Goal: Task Accomplishment & Management: Manage account settings

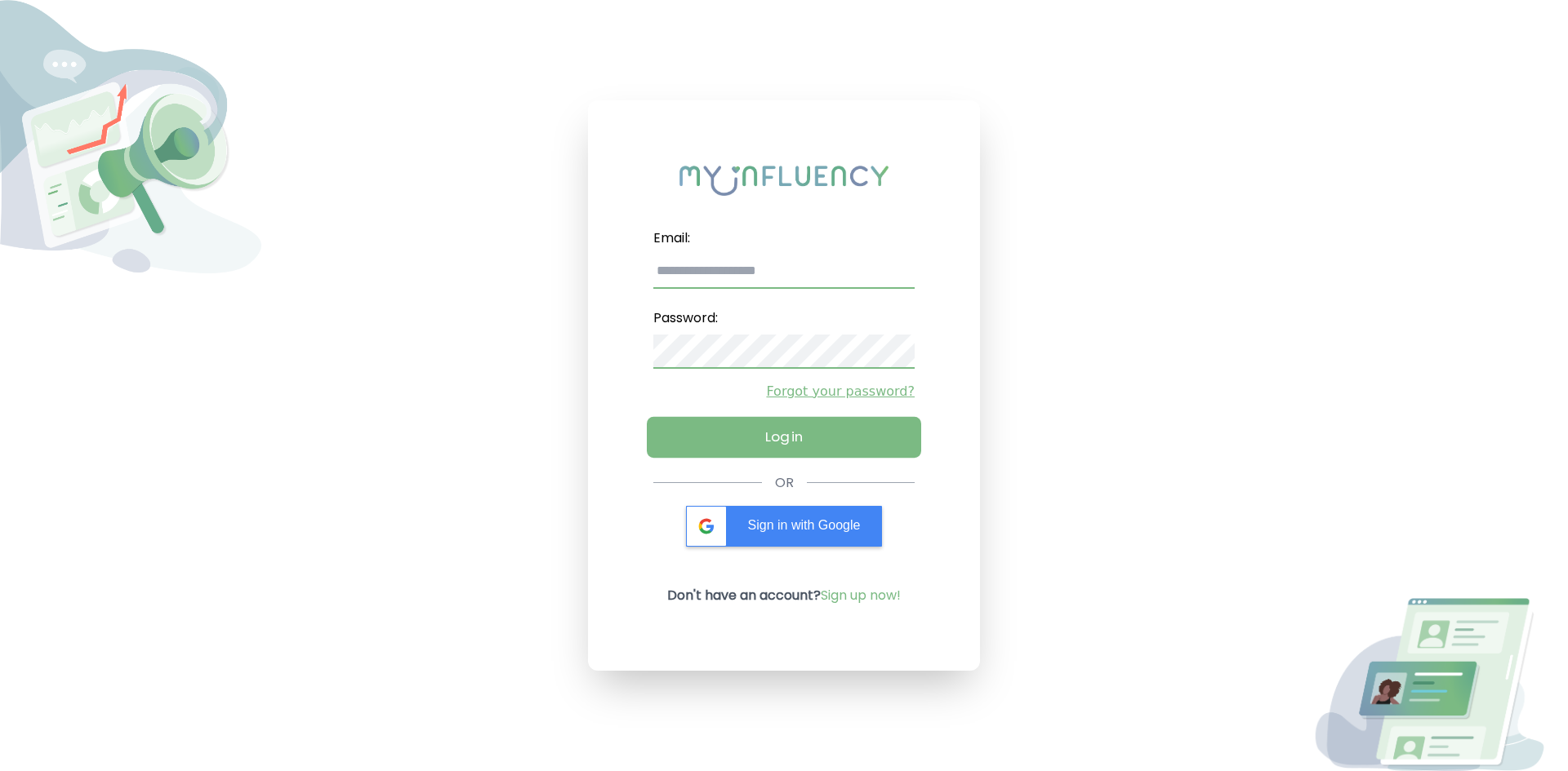
type input "**********"
click at [830, 439] on button "Log in" at bounding box center [784, 436] width 275 height 40
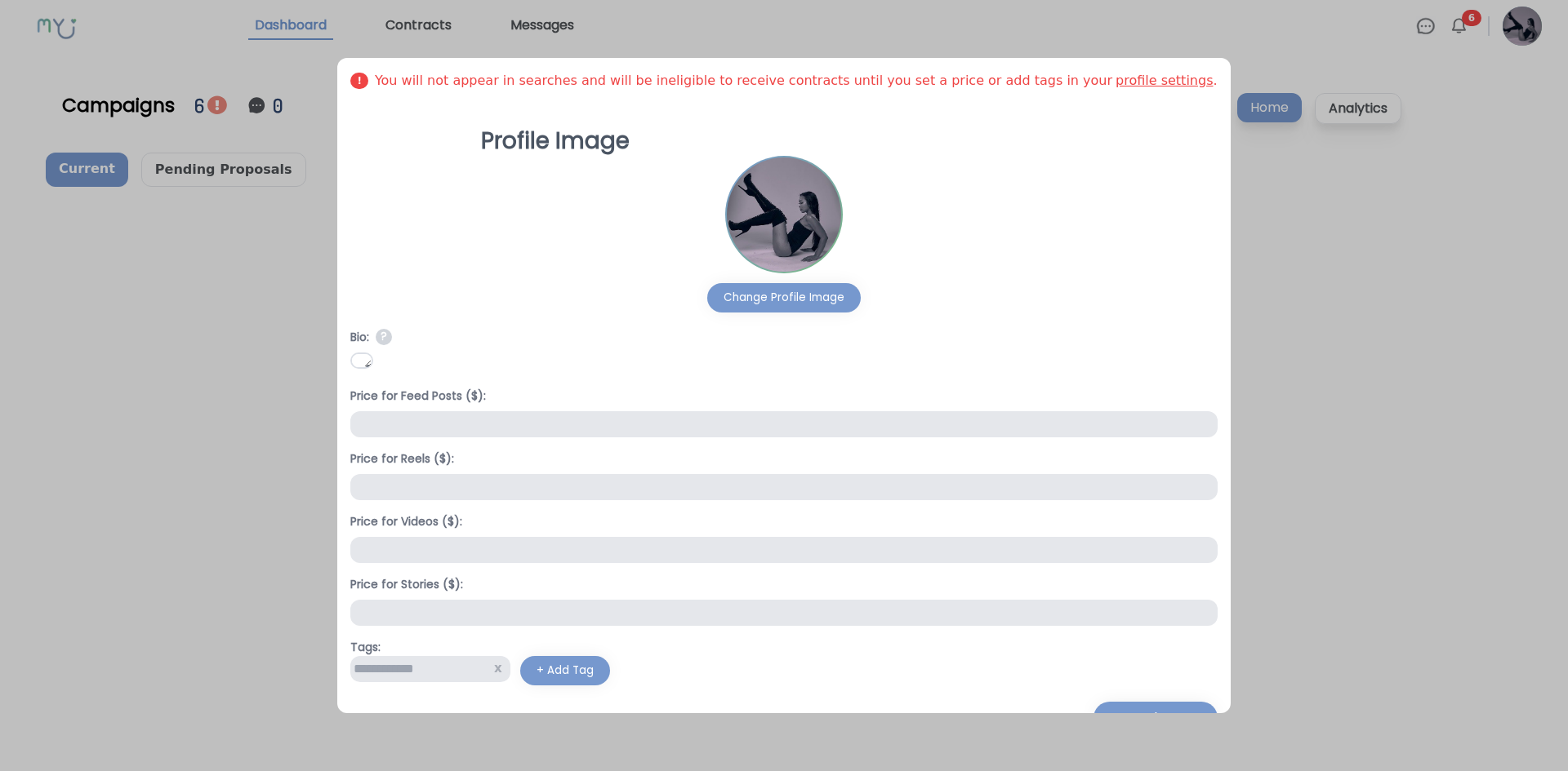
scroll to position [66, 0]
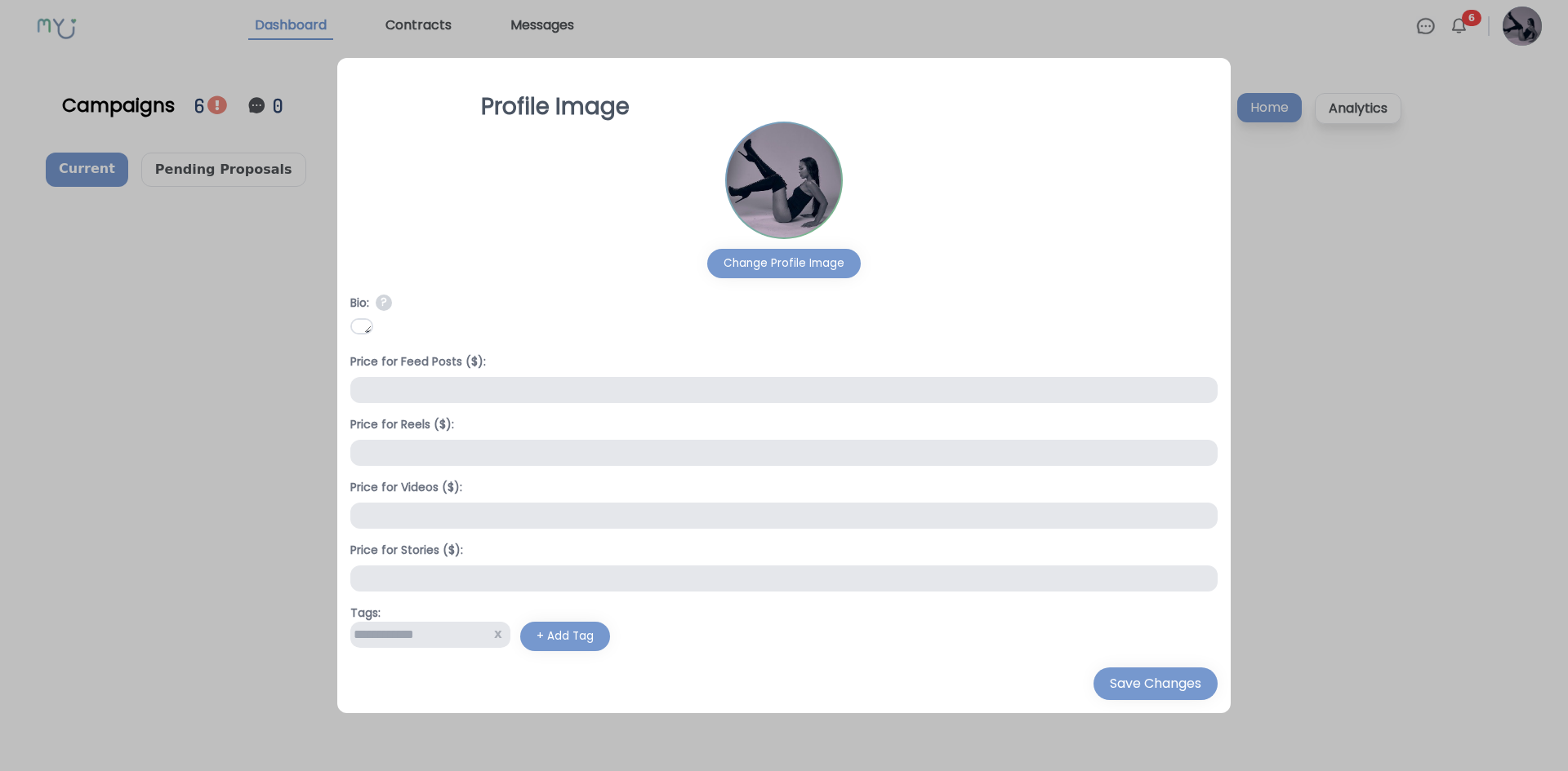
click at [405, 389] on input "***" at bounding box center [783, 390] width 866 height 26
type input "***"
click at [921, 215] on div "Profile Image Change Profile Image" at bounding box center [783, 182] width 866 height 226
click at [1110, 682] on div "Save Changes" at bounding box center [1155, 684] width 91 height 20
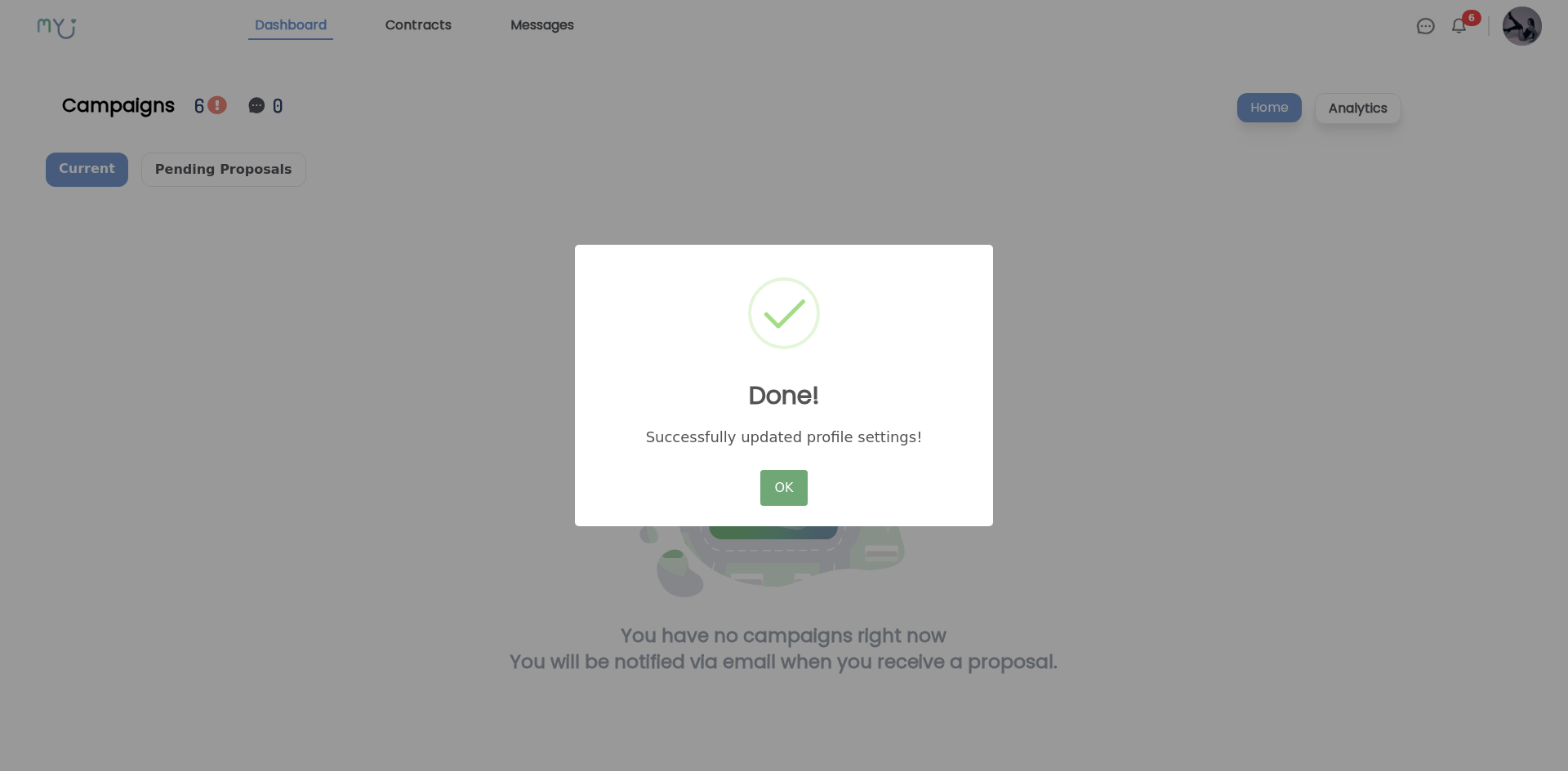
click at [765, 478] on button "OK" at bounding box center [784, 488] width 47 height 36
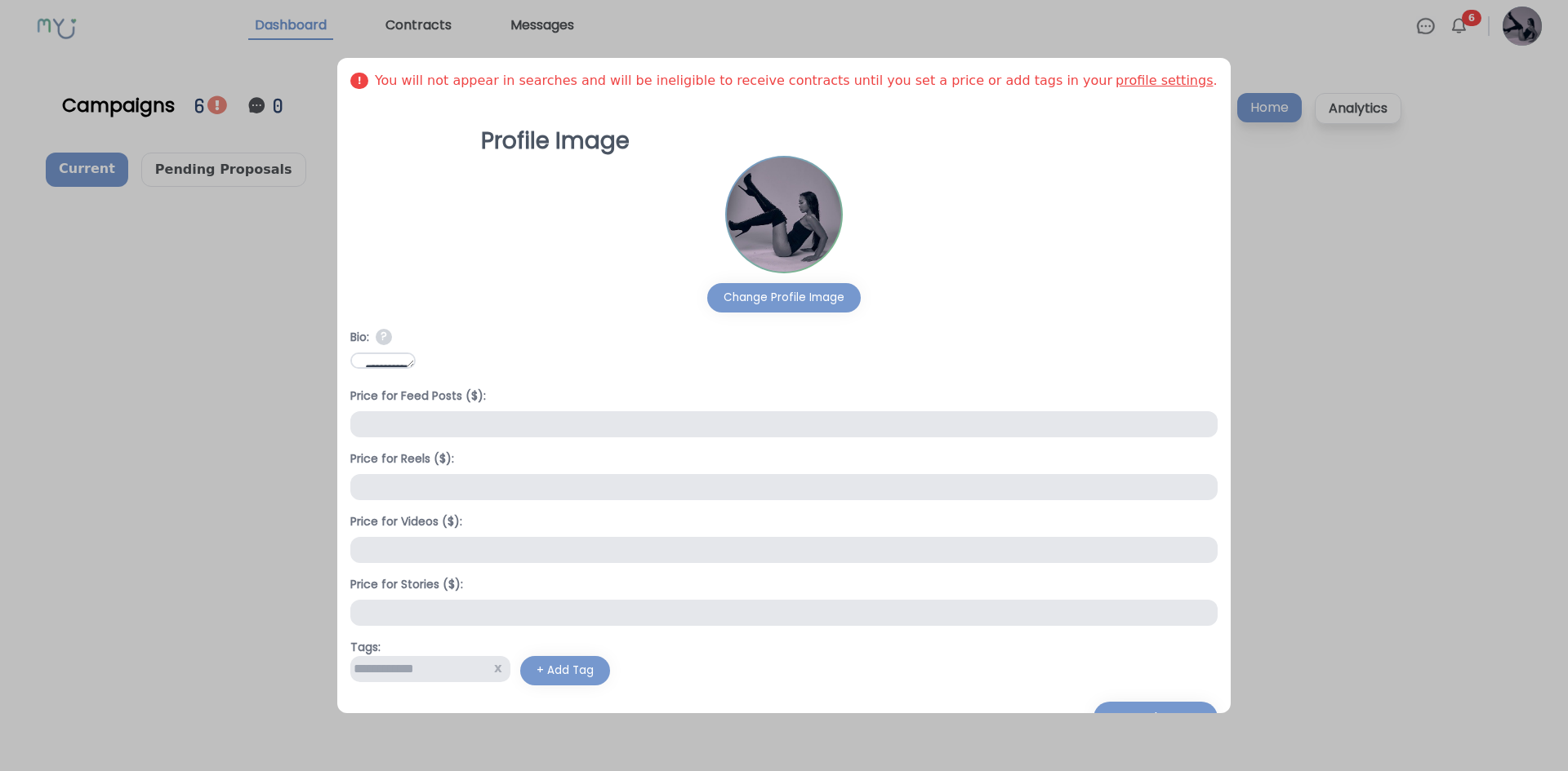
click at [320, 323] on div at bounding box center [784, 386] width 1568 height 771
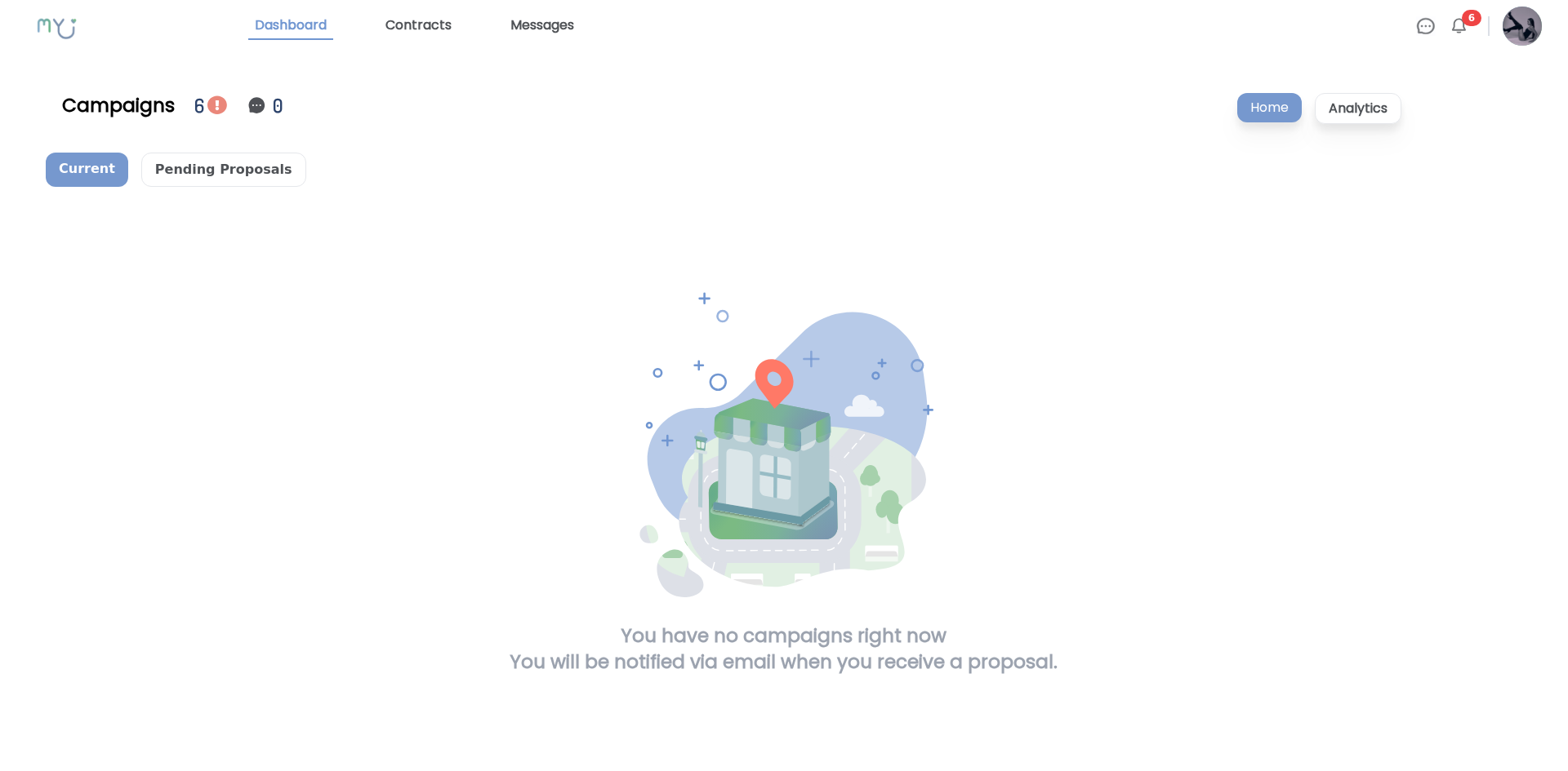
click at [210, 99] on img at bounding box center [217, 105] width 20 height 20
click at [208, 171] on p "Pending Proposals" at bounding box center [223, 169] width 165 height 34
click at [214, 102] on img at bounding box center [217, 105] width 20 height 20
click at [201, 98] on div "6" at bounding box center [201, 105] width 13 height 28
click at [251, 102] on img at bounding box center [256, 105] width 20 height 20
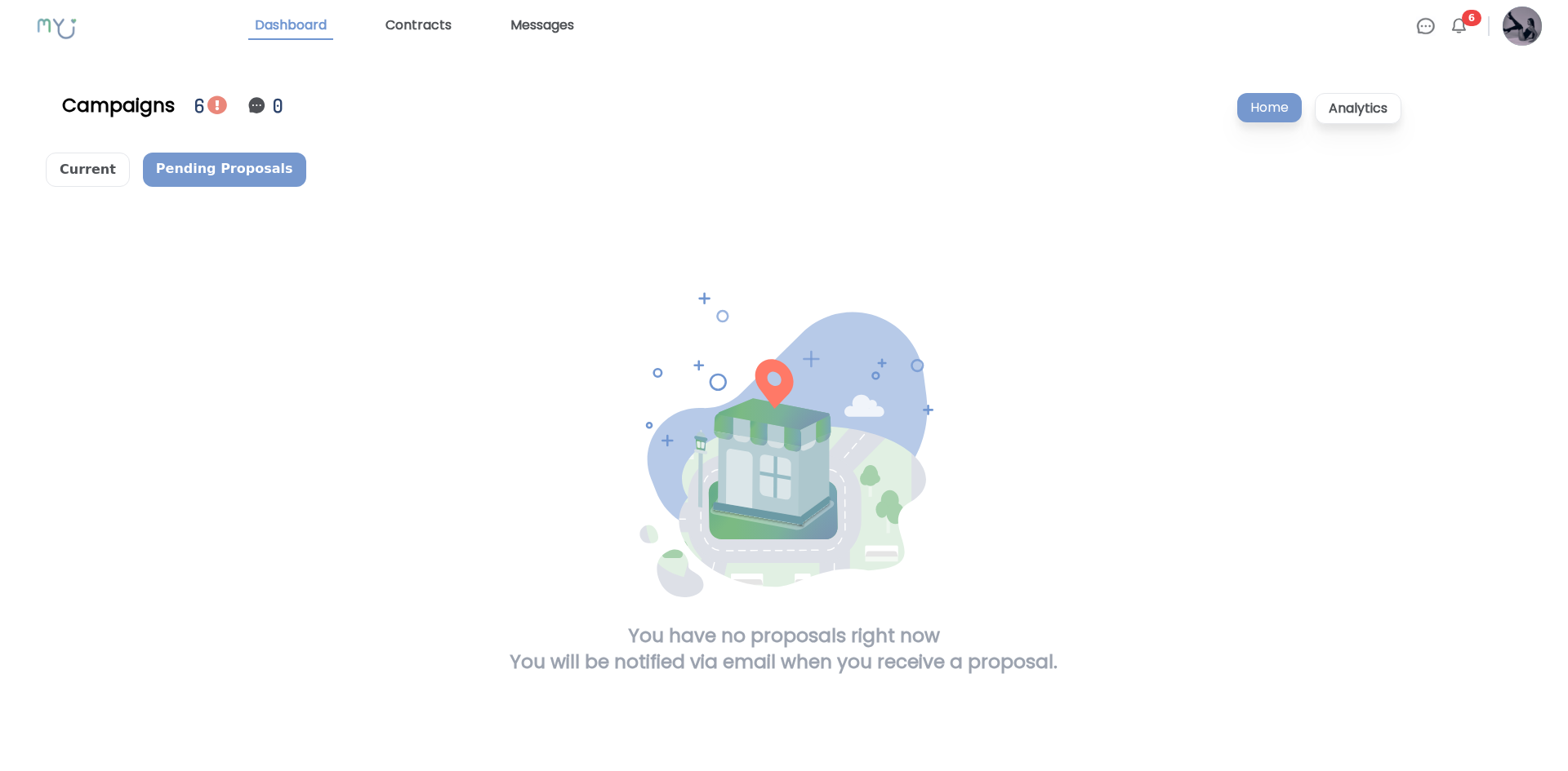
click at [1465, 24] on span "6" at bounding box center [1471, 17] width 20 height 16
click at [1458, 23] on img at bounding box center [1458, 25] width 20 height 20
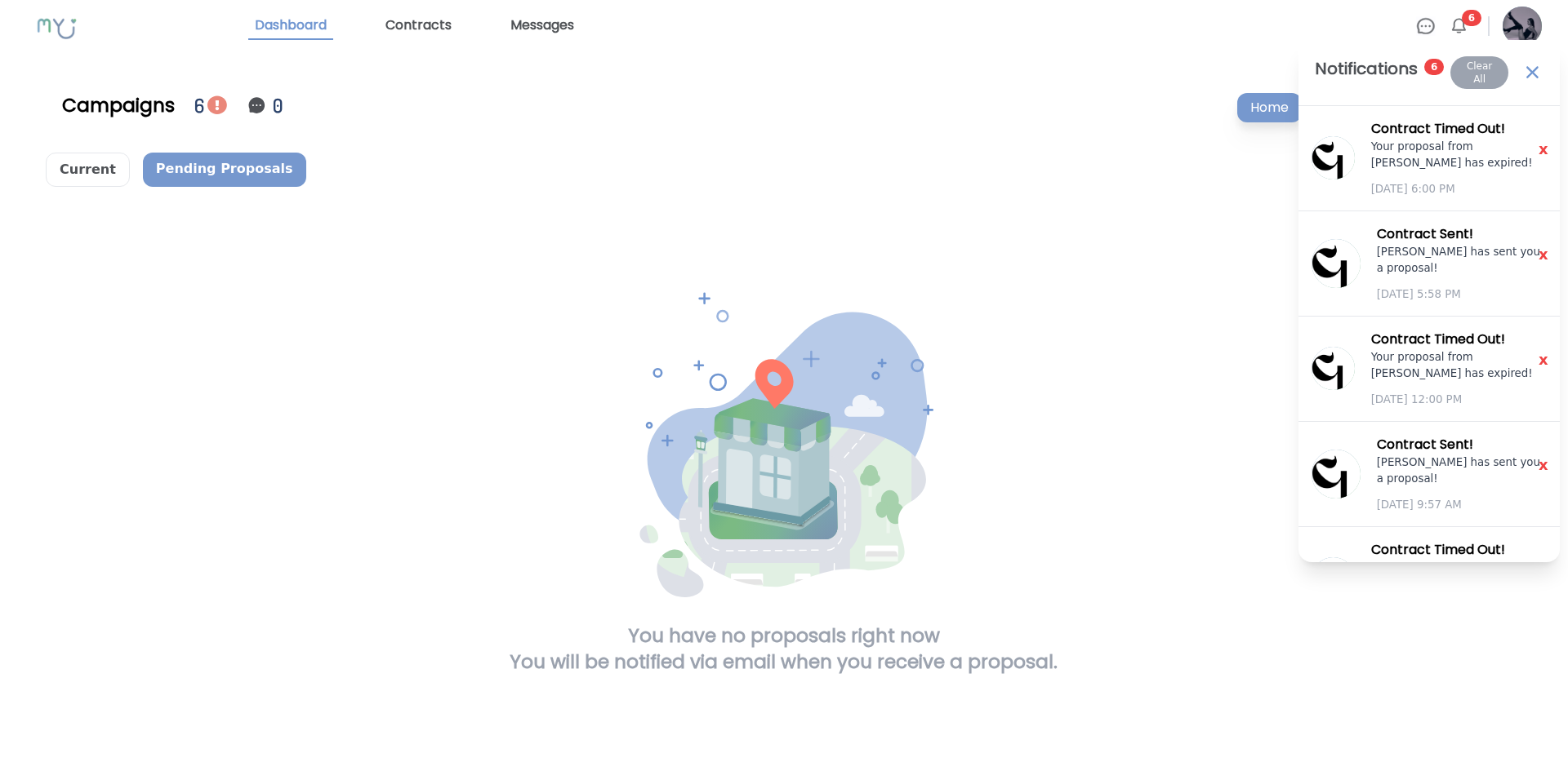
click at [1458, 23] on img at bounding box center [1458, 25] width 20 height 20
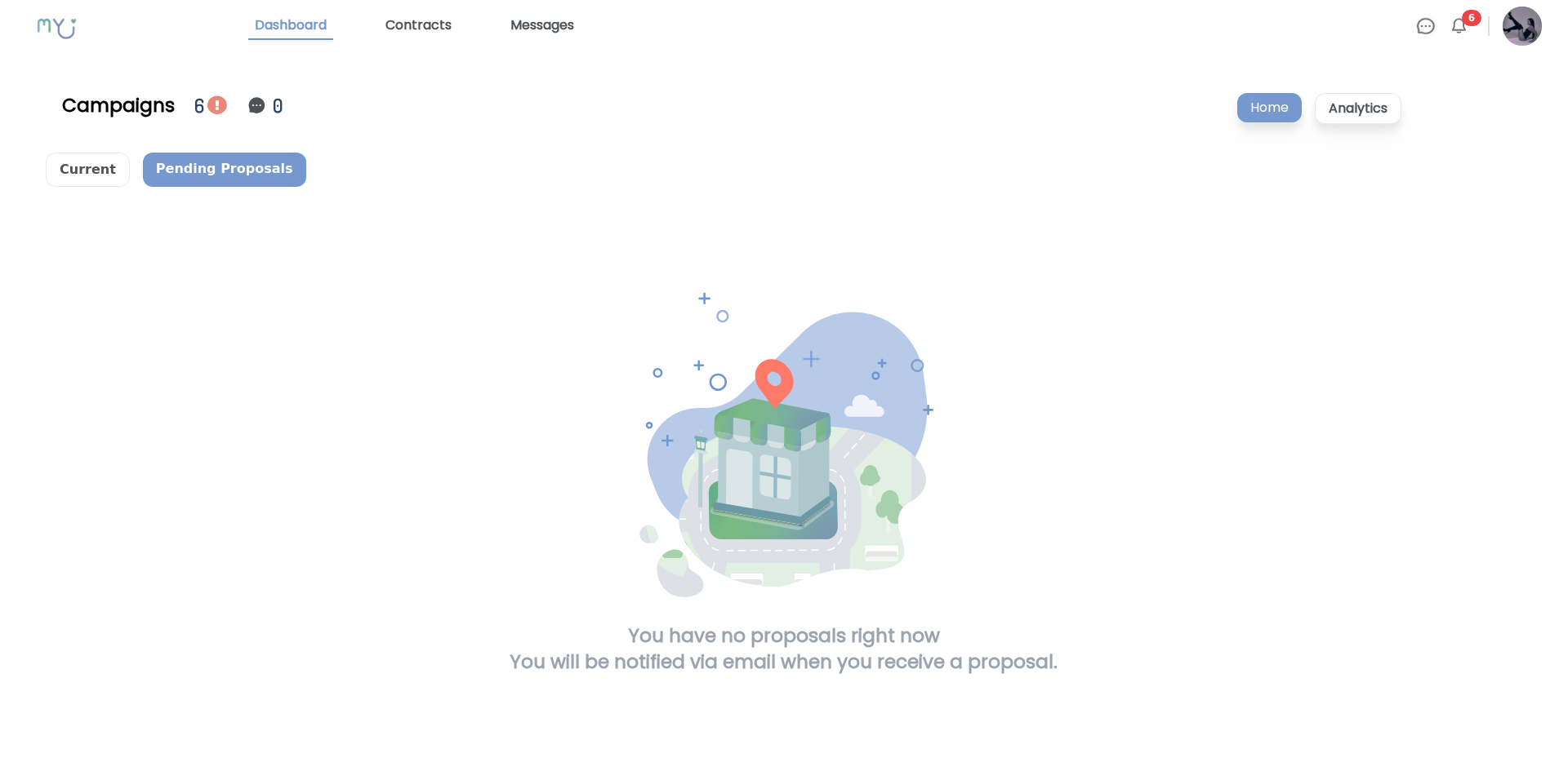
click at [1458, 23] on img at bounding box center [1458, 25] width 20 height 20
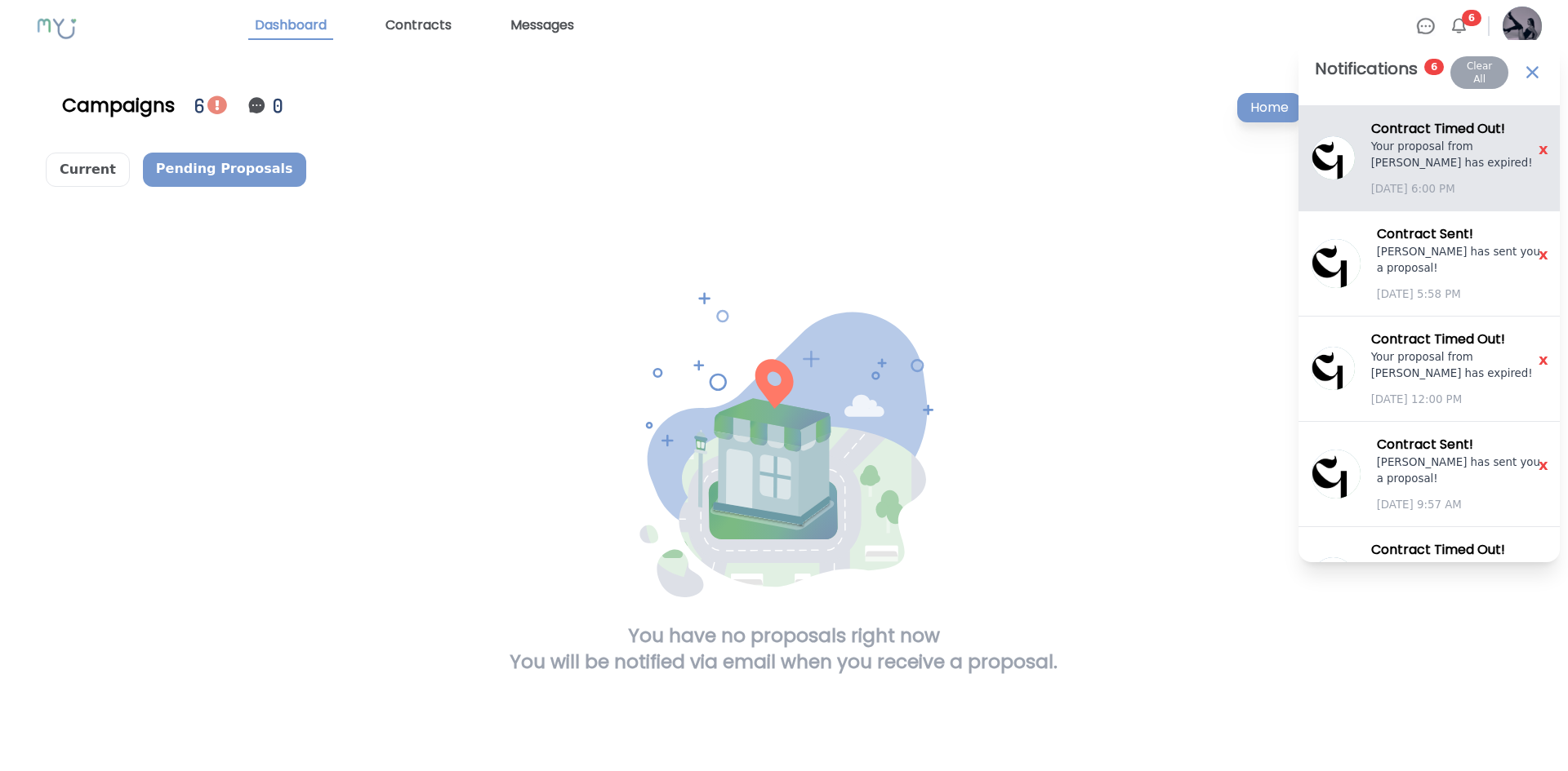
click at [1474, 139] on p "Your proposal from Talia Brits has expired!" at bounding box center [1459, 155] width 176 height 33
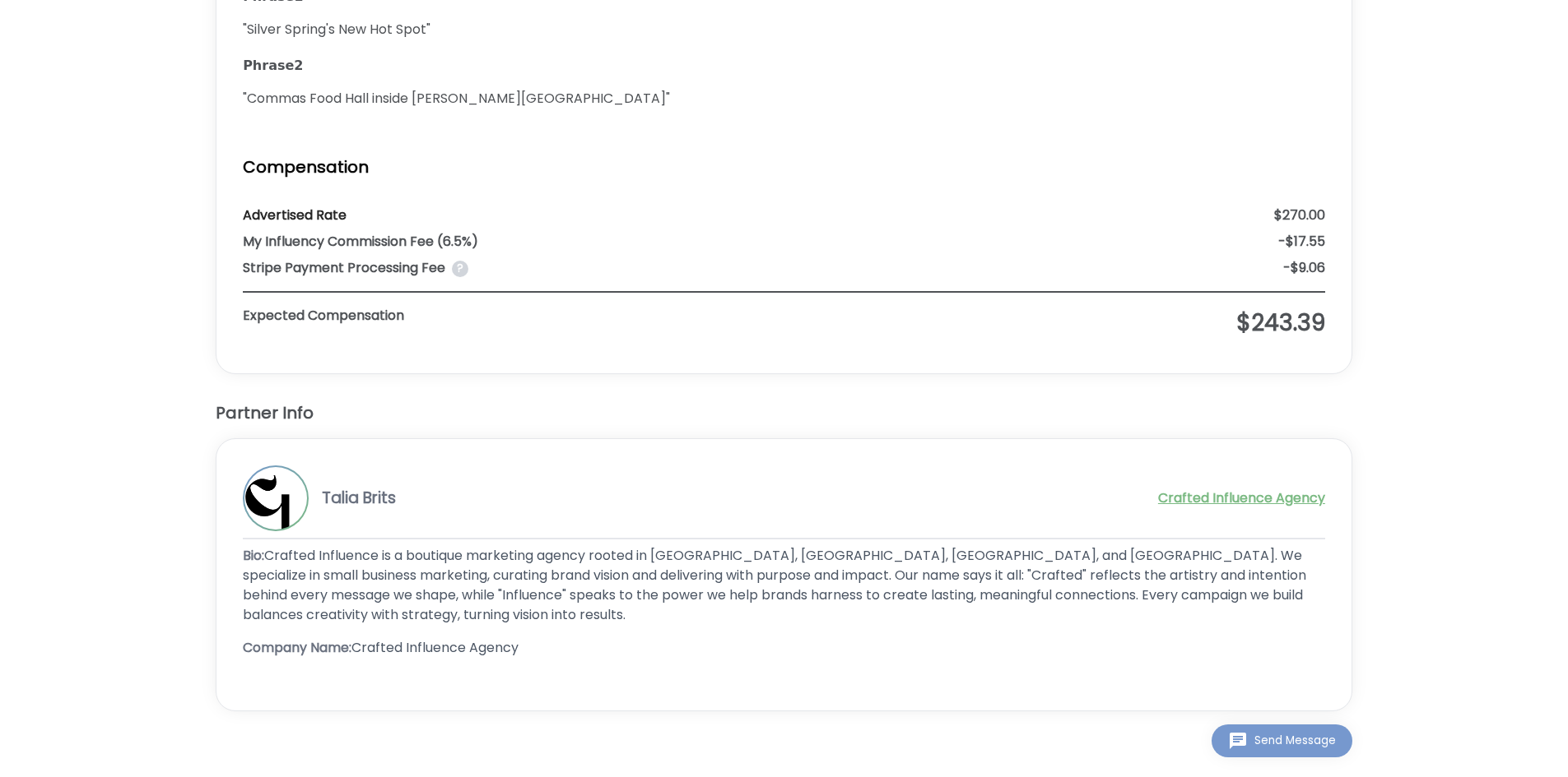
scroll to position [1776, 0]
click at [1226, 502] on link "Crafted Influence Agency" at bounding box center [1242, 498] width 167 height 20
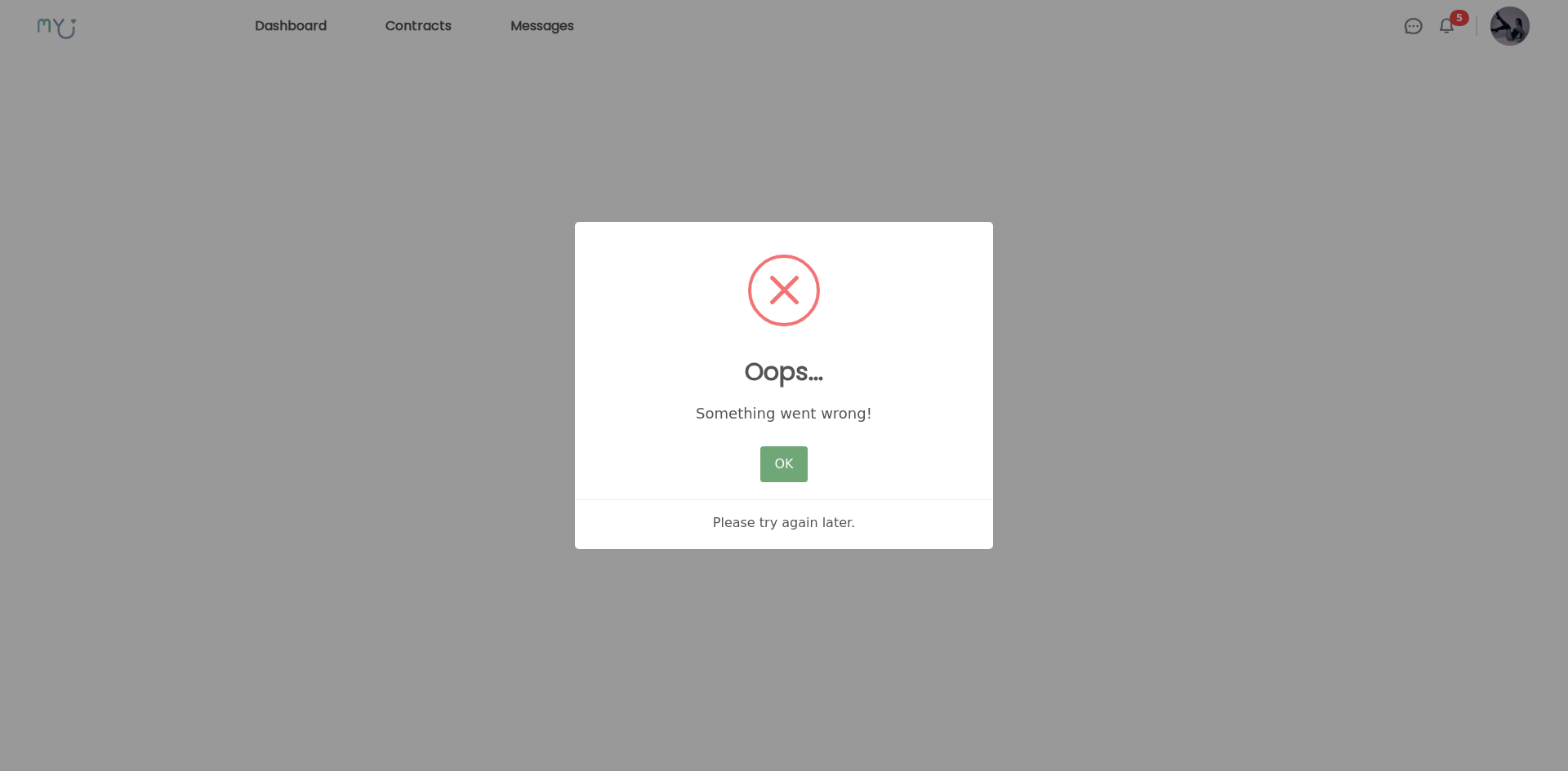
click at [800, 461] on button "OK" at bounding box center [784, 464] width 47 height 36
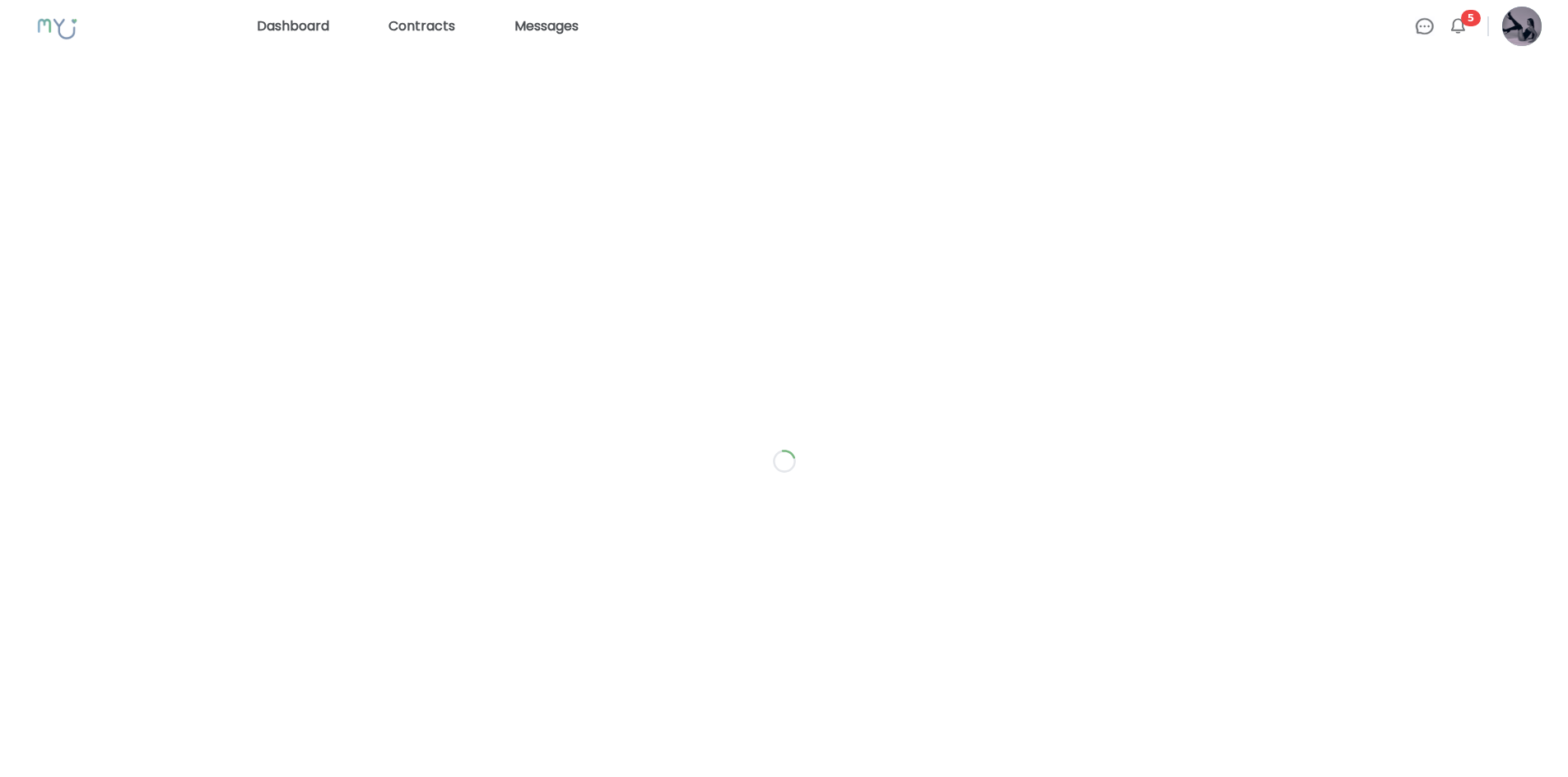
click at [896, 294] on div at bounding box center [784, 461] width 1515 height 777
click at [856, 203] on div at bounding box center [784, 461] width 1515 height 777
